Goal: Check status: Check status

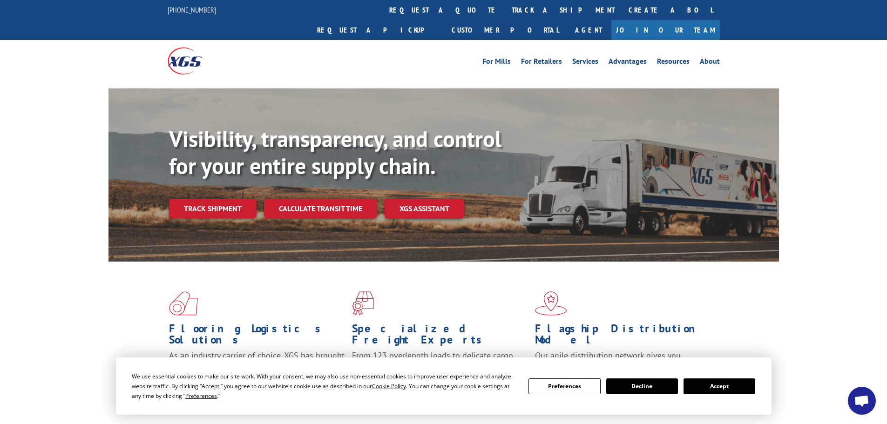
click at [505, 7] on link "track a shipment" at bounding box center [563, 10] width 117 height 20
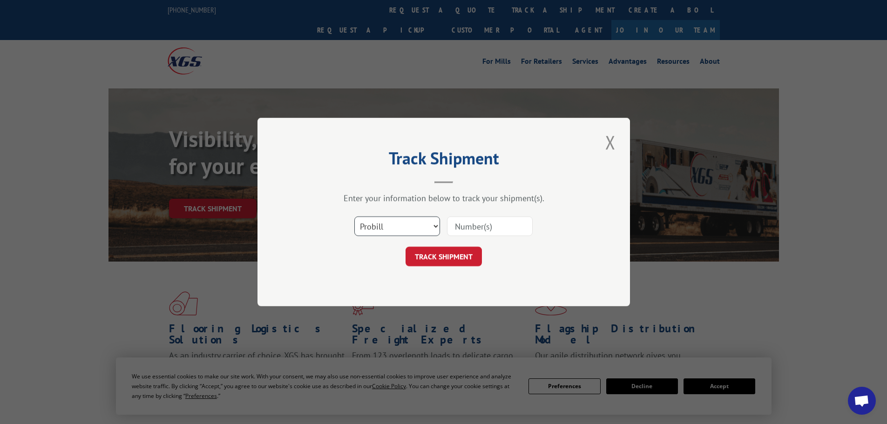
click at [409, 225] on select "Select category... Probill BOL PO" at bounding box center [397, 226] width 86 height 20
select select "po"
click at [354, 216] on select "Select category... Probill BOL PO" at bounding box center [397, 226] width 86 height 20
click at [476, 228] on input at bounding box center [490, 226] width 86 height 20
paste input "12536610"
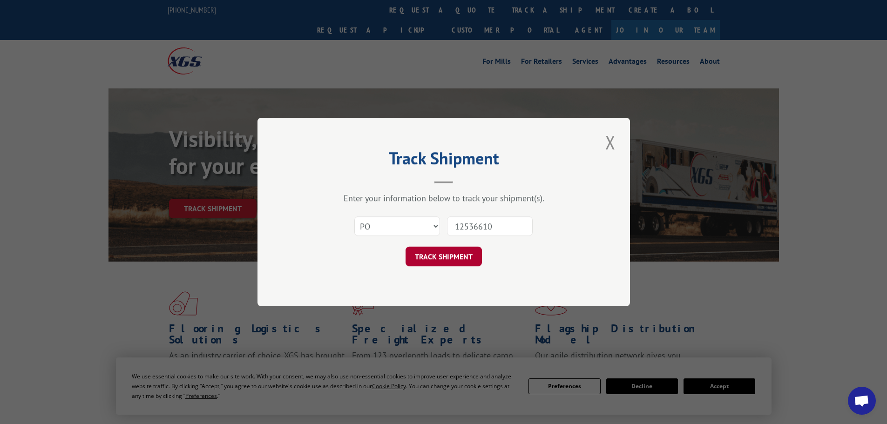
type input "12536610"
click at [460, 252] on button "TRACK SHIPMENT" at bounding box center [444, 257] width 76 height 20
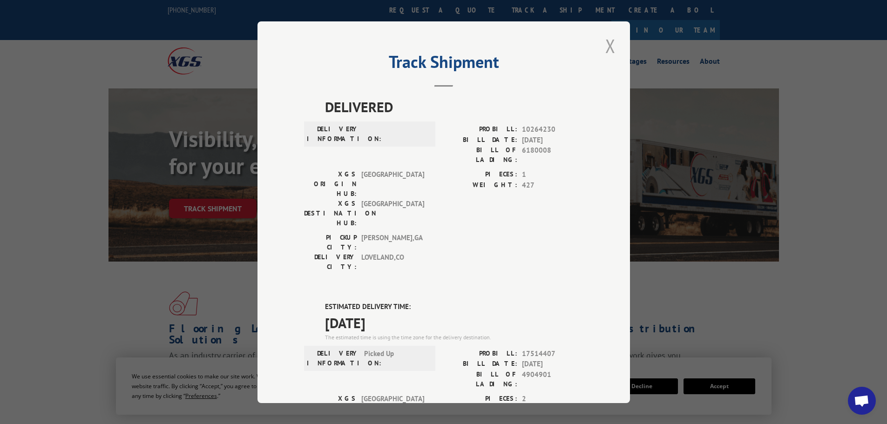
click at [605, 46] on button "Close modal" at bounding box center [610, 46] width 16 height 26
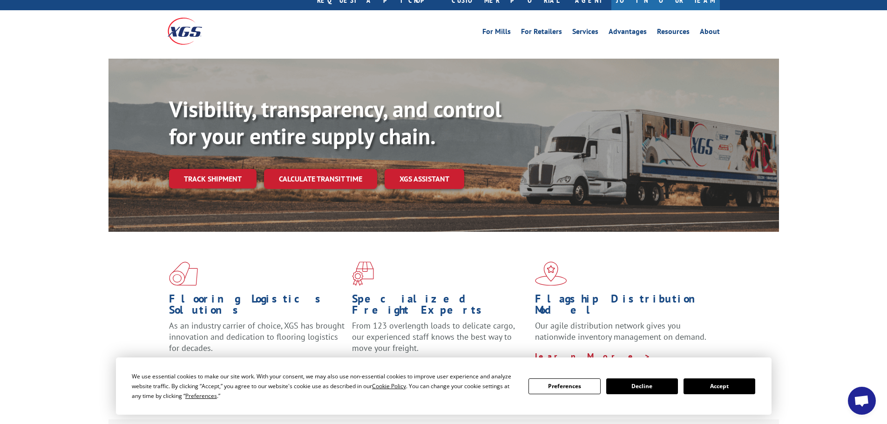
scroll to position [47, 0]
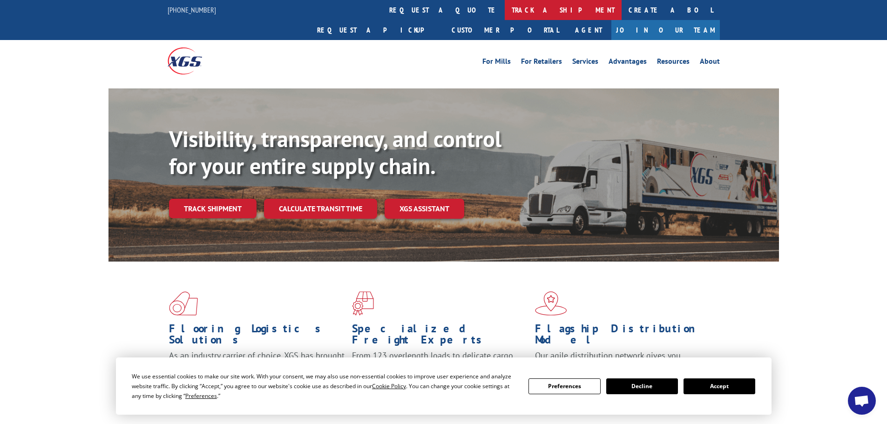
click at [505, 12] on link "track a shipment" at bounding box center [563, 10] width 117 height 20
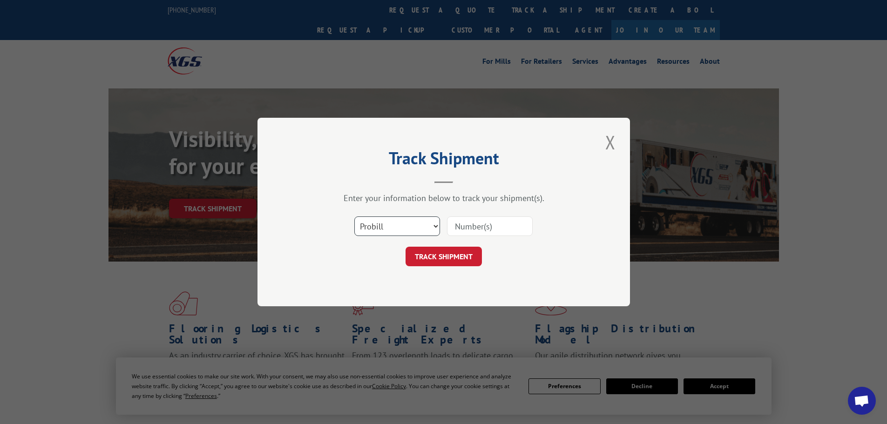
click at [421, 221] on select "Select category... Probill BOL PO" at bounding box center [397, 226] width 86 height 20
select select "po"
click at [354, 216] on select "Select category... Probill BOL PO" at bounding box center [397, 226] width 86 height 20
click at [477, 231] on input at bounding box center [490, 226] width 86 height 20
paste input "12536652"
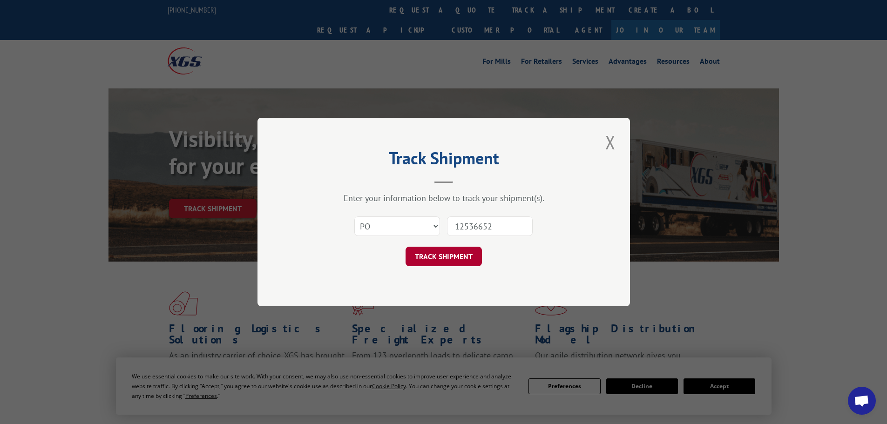
type input "12536652"
click at [450, 256] on button "TRACK SHIPMENT" at bounding box center [444, 257] width 76 height 20
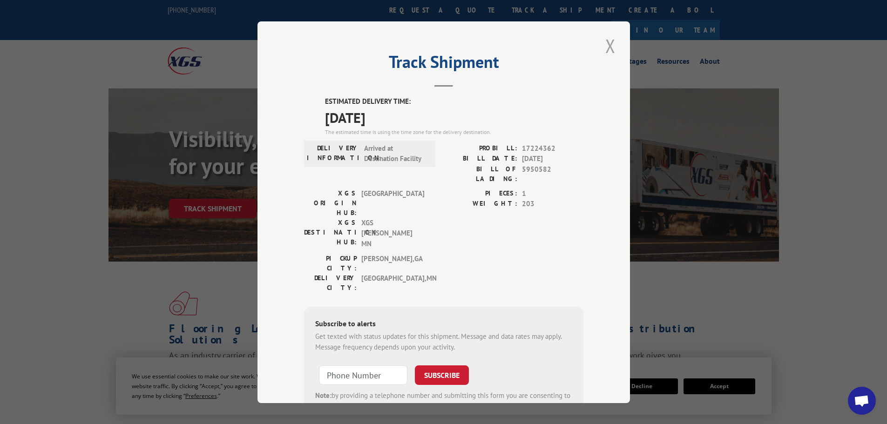
click at [606, 46] on button "Close modal" at bounding box center [610, 46] width 16 height 26
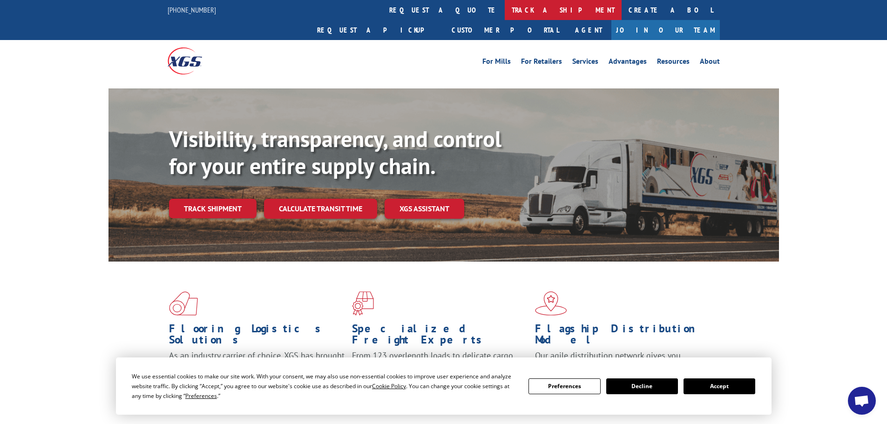
click at [505, 7] on link "track a shipment" at bounding box center [563, 10] width 117 height 20
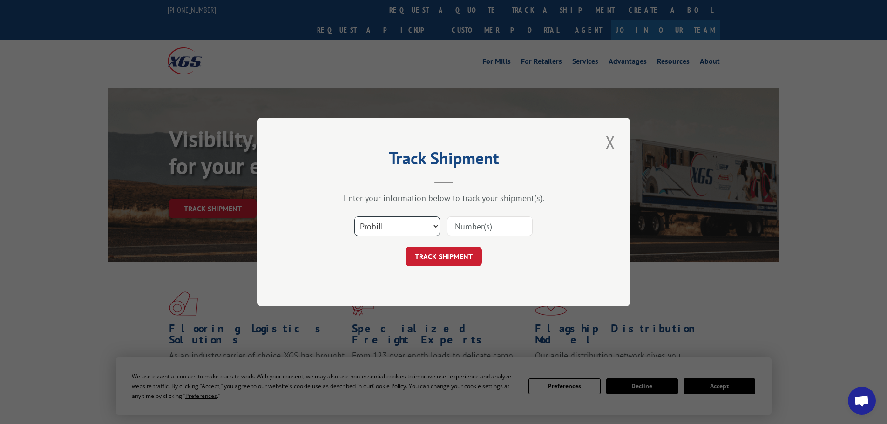
click at [435, 226] on select "Select category... Probill BOL PO" at bounding box center [397, 226] width 86 height 20
select select "po"
click at [354, 216] on select "Select category... Probill BOL PO" at bounding box center [397, 226] width 86 height 20
click at [473, 233] on input at bounding box center [490, 226] width 86 height 20
click at [474, 227] on input at bounding box center [490, 226] width 86 height 20
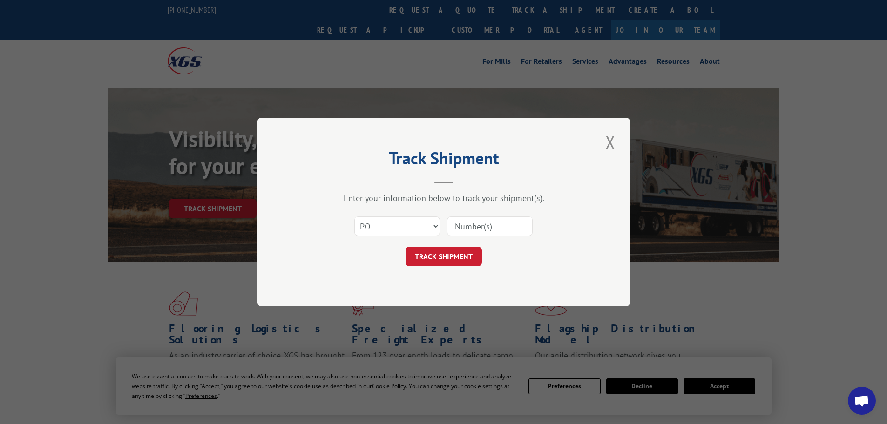
paste input "12536606"
type input "12536606"
click at [457, 253] on button "TRACK SHIPMENT" at bounding box center [444, 257] width 76 height 20
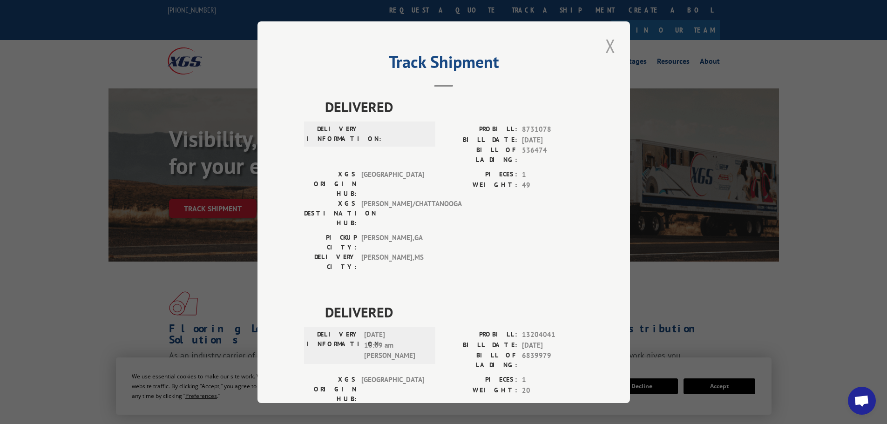
click at [607, 48] on button "Close modal" at bounding box center [610, 46] width 16 height 26
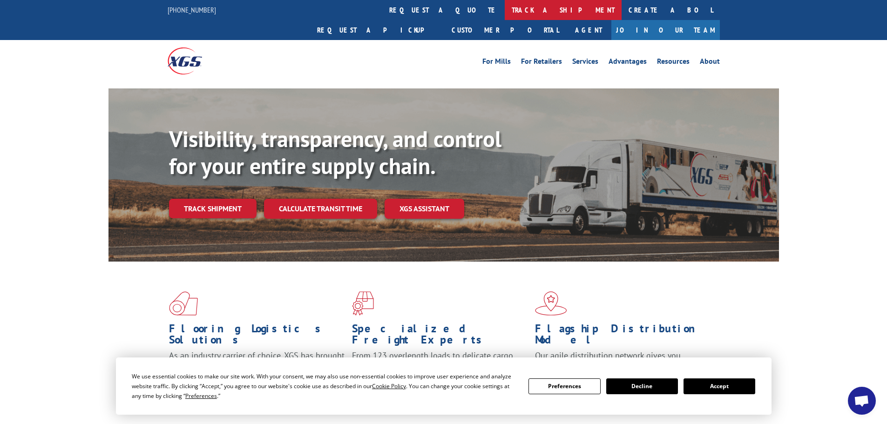
click at [505, 11] on link "track a shipment" at bounding box center [563, 10] width 117 height 20
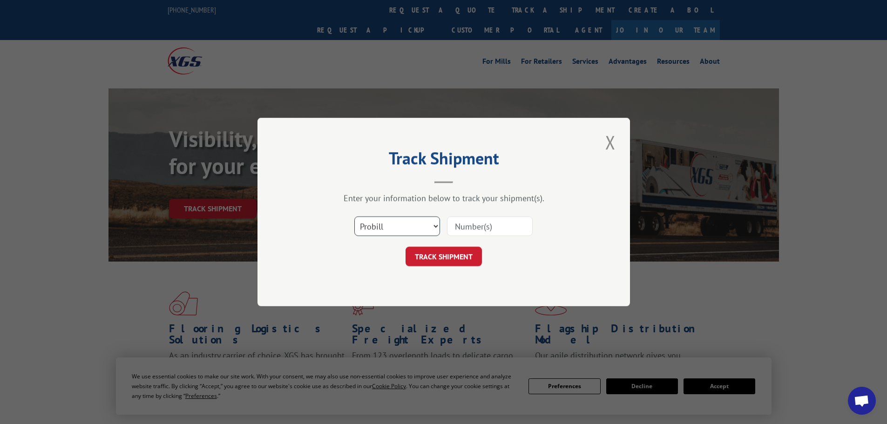
click at [410, 226] on select "Select category... Probill BOL PO" at bounding box center [397, 226] width 86 height 20
select select "po"
click at [354, 216] on select "Select category... Probill BOL PO" at bounding box center [397, 226] width 86 height 20
click at [479, 229] on input at bounding box center [490, 226] width 86 height 20
paste input "12536607"
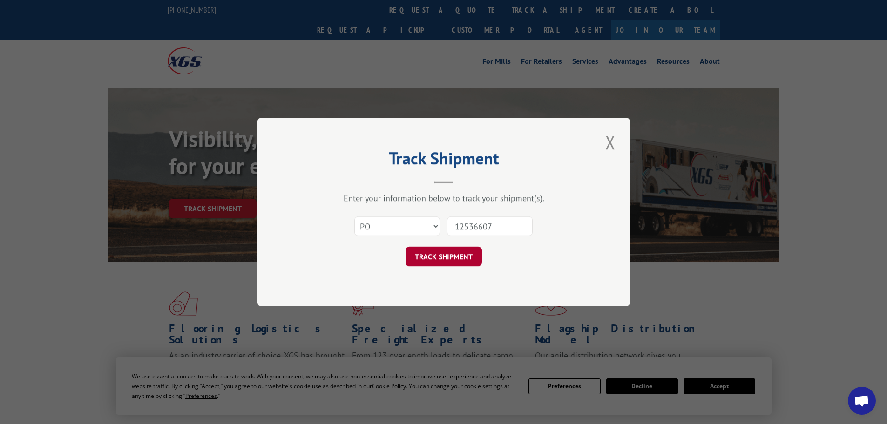
type input "12536607"
click at [453, 253] on button "TRACK SHIPMENT" at bounding box center [444, 257] width 76 height 20
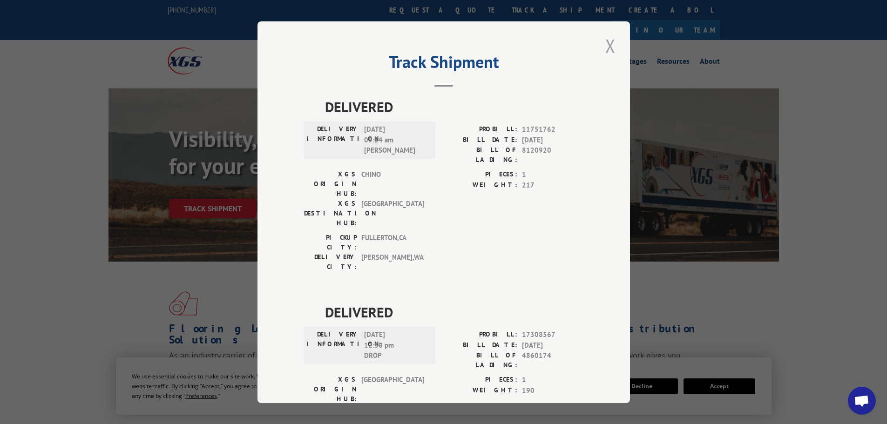
click at [607, 47] on button "Close modal" at bounding box center [610, 46] width 16 height 26
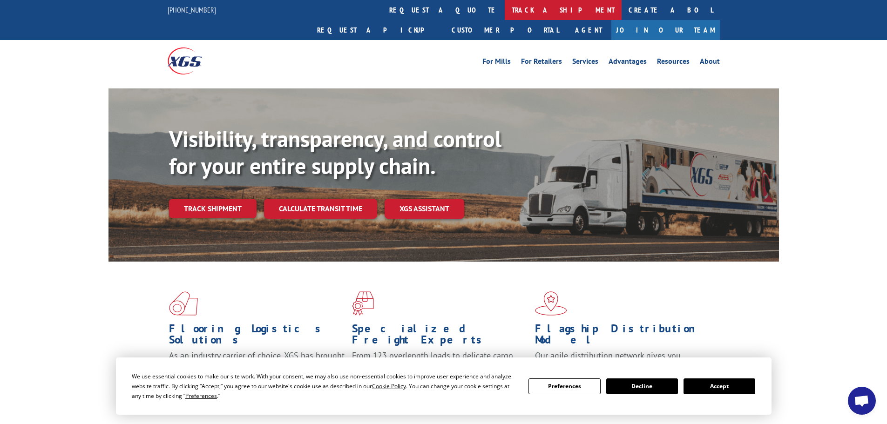
click at [505, 10] on link "track a shipment" at bounding box center [563, 10] width 117 height 20
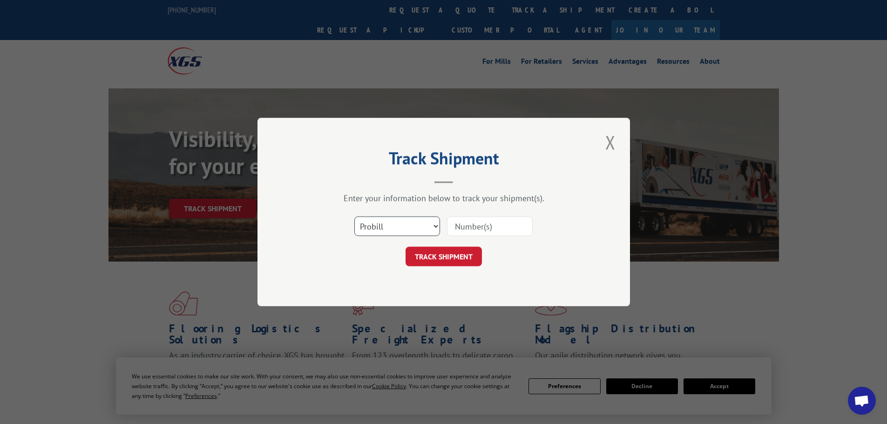
click at [392, 227] on select "Select category... Probill BOL PO" at bounding box center [397, 226] width 86 height 20
select select "po"
click at [354, 216] on select "Select category... Probill BOL PO" at bounding box center [397, 226] width 86 height 20
click at [477, 230] on input at bounding box center [490, 226] width 86 height 20
paste input "12536610"
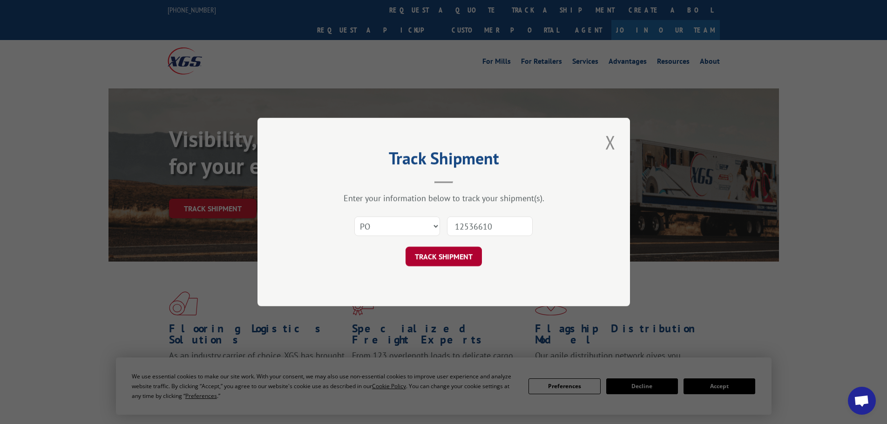
type input "12536610"
click at [458, 253] on button "TRACK SHIPMENT" at bounding box center [444, 257] width 76 height 20
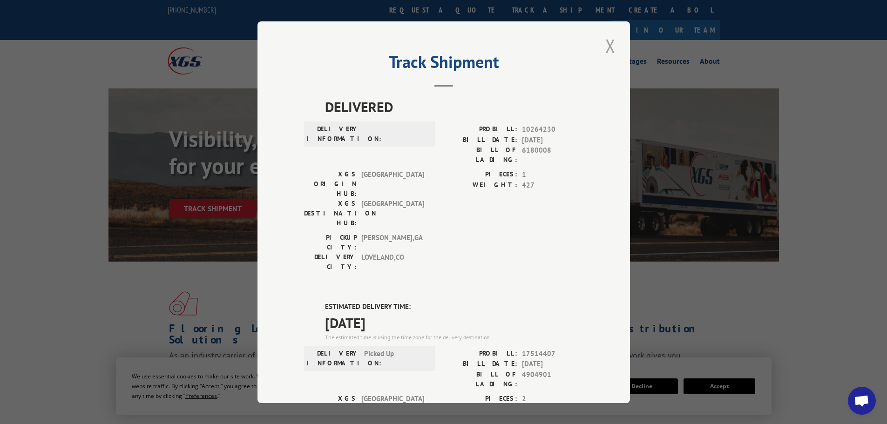
click at [607, 47] on button "Close modal" at bounding box center [610, 46] width 16 height 26
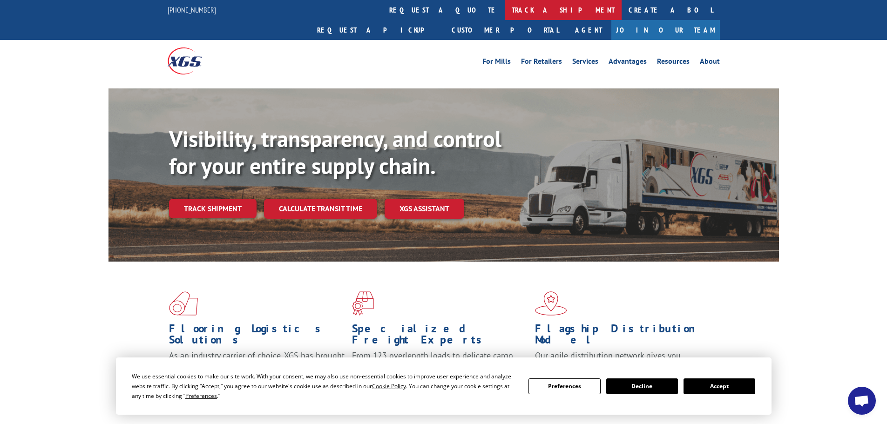
click at [505, 12] on link "track a shipment" at bounding box center [563, 10] width 117 height 20
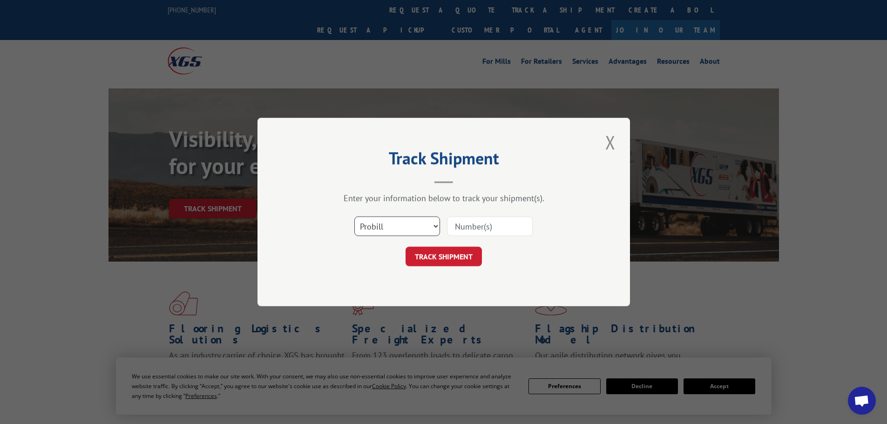
click at [411, 225] on select "Select category... Probill BOL PO" at bounding box center [397, 226] width 86 height 20
select select "po"
click at [354, 216] on select "Select category... Probill BOL PO" at bounding box center [397, 226] width 86 height 20
click at [475, 232] on input at bounding box center [490, 226] width 86 height 20
paste input "12536568"
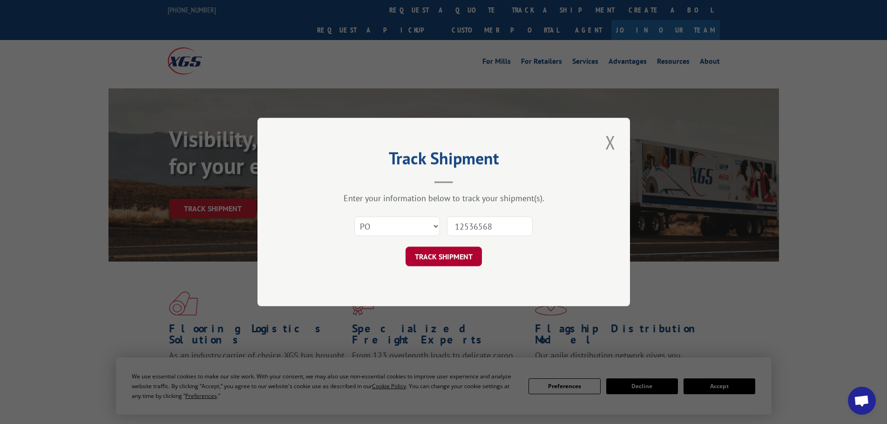
type input "12536568"
click at [452, 257] on button "TRACK SHIPMENT" at bounding box center [444, 257] width 76 height 20
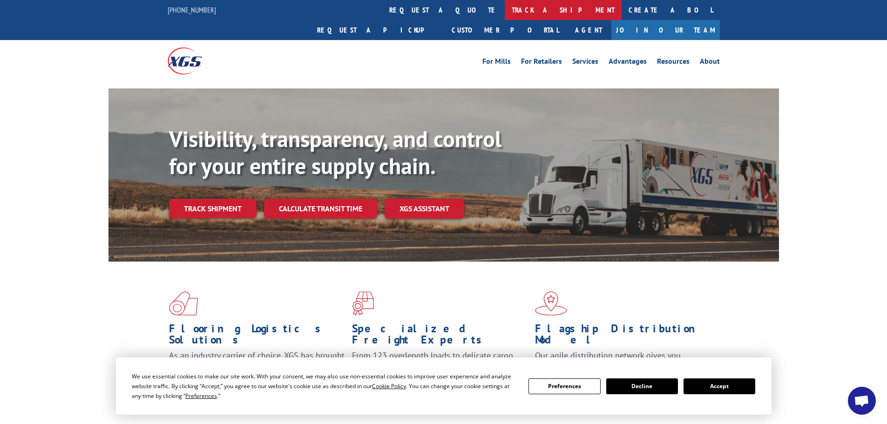
click at [505, 10] on link "track a shipment" at bounding box center [563, 10] width 117 height 20
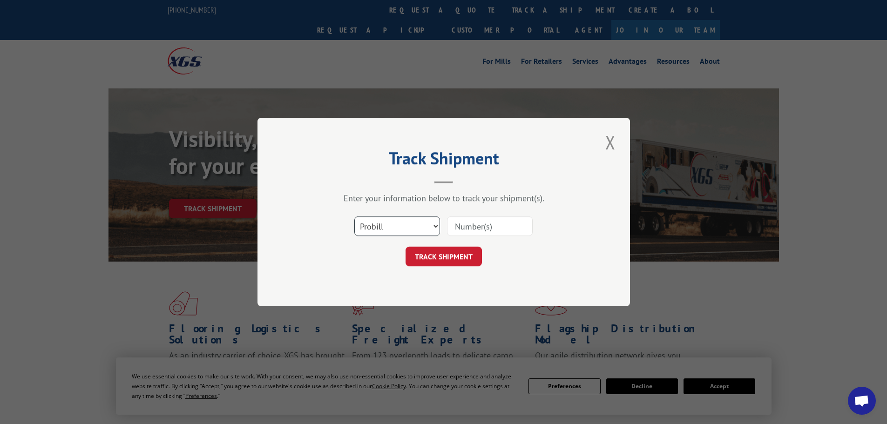
click at [424, 228] on select "Select category... Probill BOL PO" at bounding box center [397, 226] width 86 height 20
select select "po"
click at [354, 216] on select "Select category... Probill BOL PO" at bounding box center [397, 226] width 86 height 20
click at [468, 224] on input at bounding box center [490, 226] width 86 height 20
paste input "12536610"
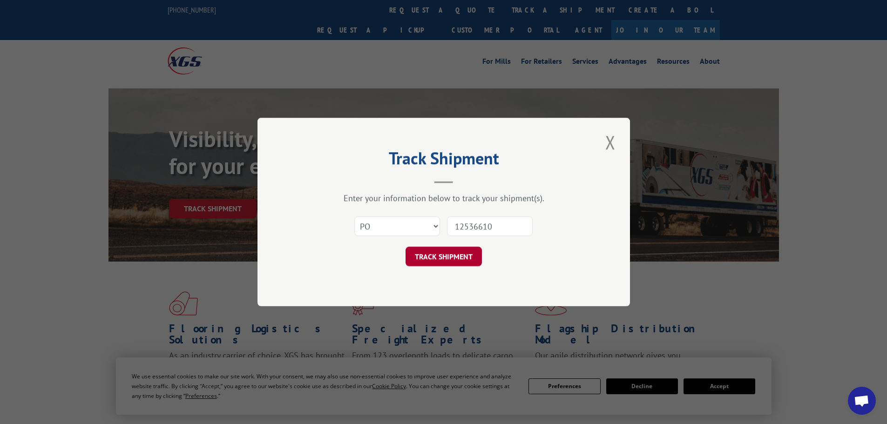
type input "12536610"
click at [456, 255] on button "TRACK SHIPMENT" at bounding box center [444, 257] width 76 height 20
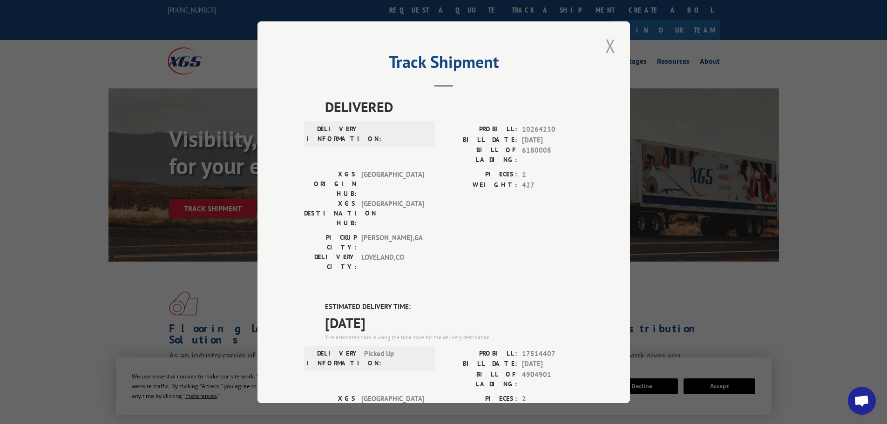
click at [606, 47] on button "Close modal" at bounding box center [610, 46] width 16 height 26
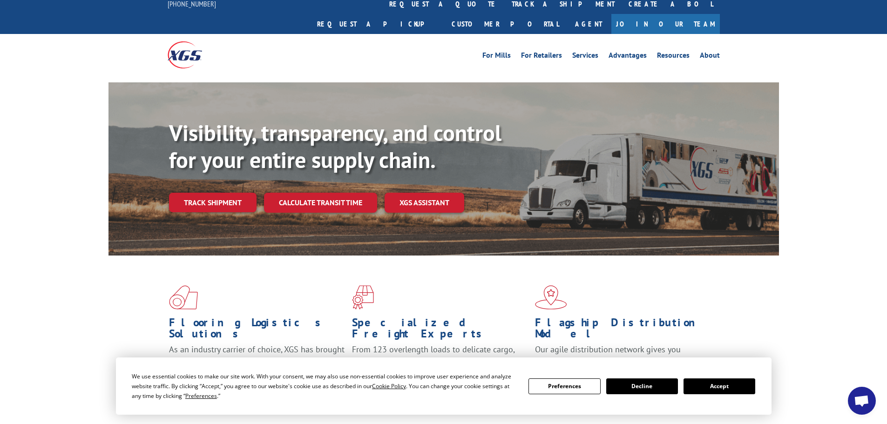
scroll to position [47, 0]
